Goal: Navigation & Orientation: Find specific page/section

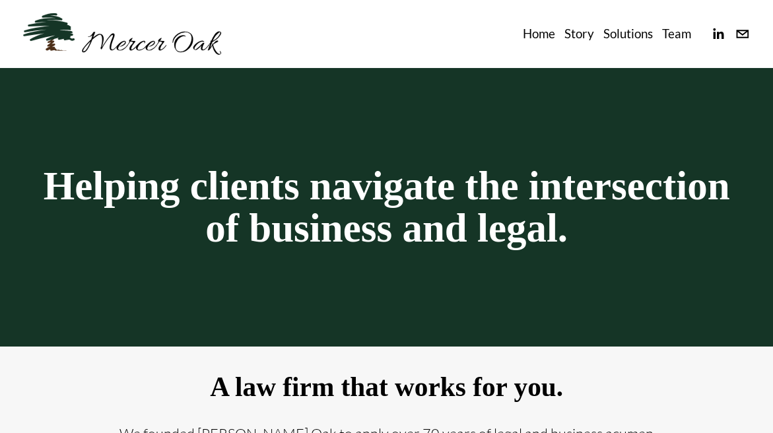
click at [672, 38] on link "Team" at bounding box center [676, 33] width 29 height 21
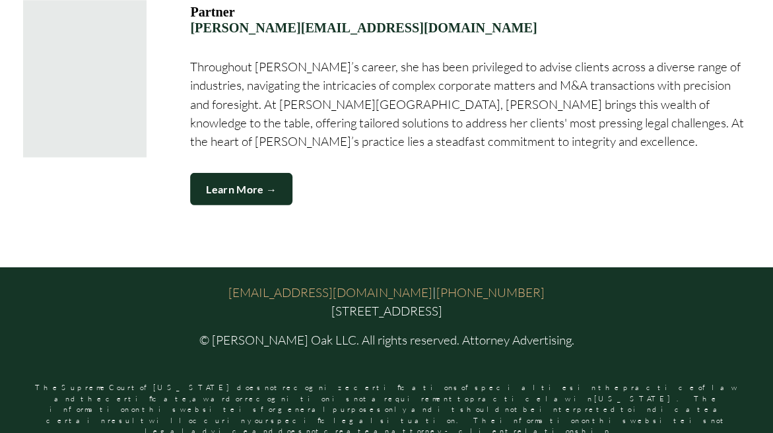
scroll to position [1782, 0]
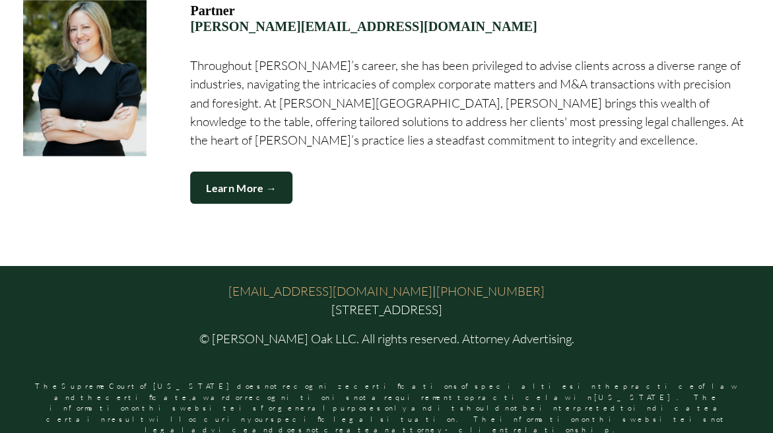
click at [222, 189] on link "Learn More →" at bounding box center [241, 188] width 102 height 32
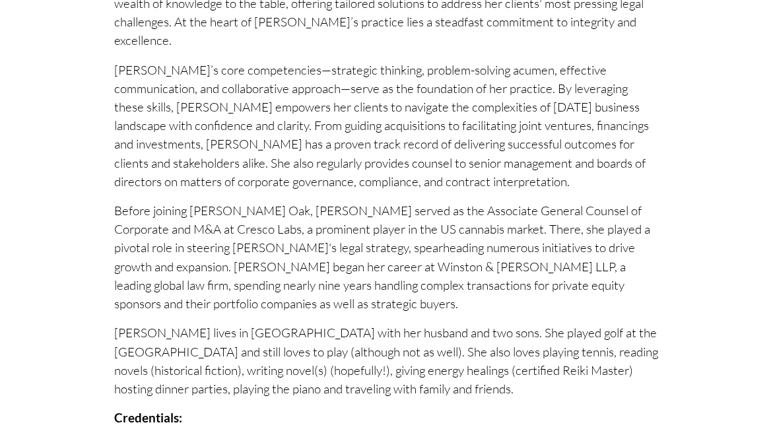
scroll to position [422, 0]
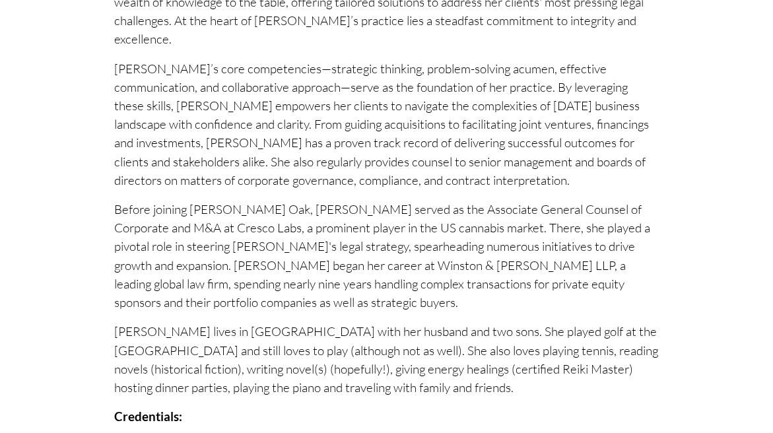
click at [507, 418] on div "Throughout Terri’s career, she has been privileged to advise clients across a d…" at bounding box center [386, 357] width 545 height 840
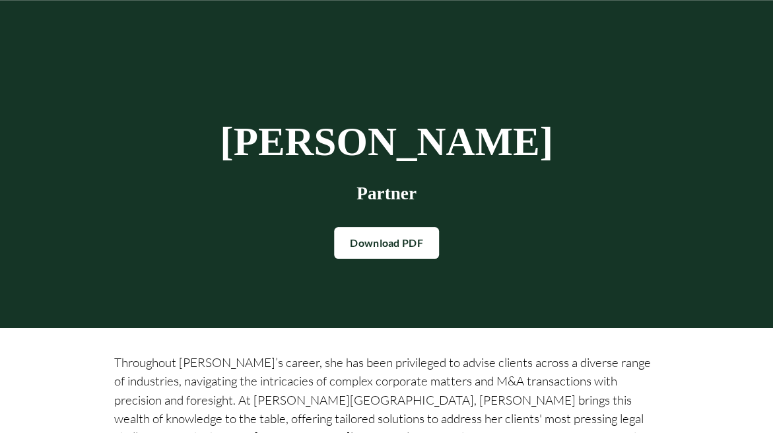
scroll to position [0, 0]
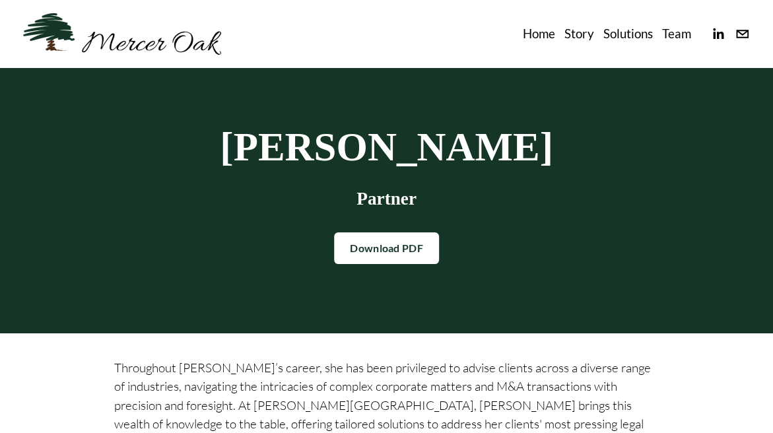
click at [585, 36] on link "Story" at bounding box center [579, 33] width 30 height 21
